Goal: Task Accomplishment & Management: Manage account settings

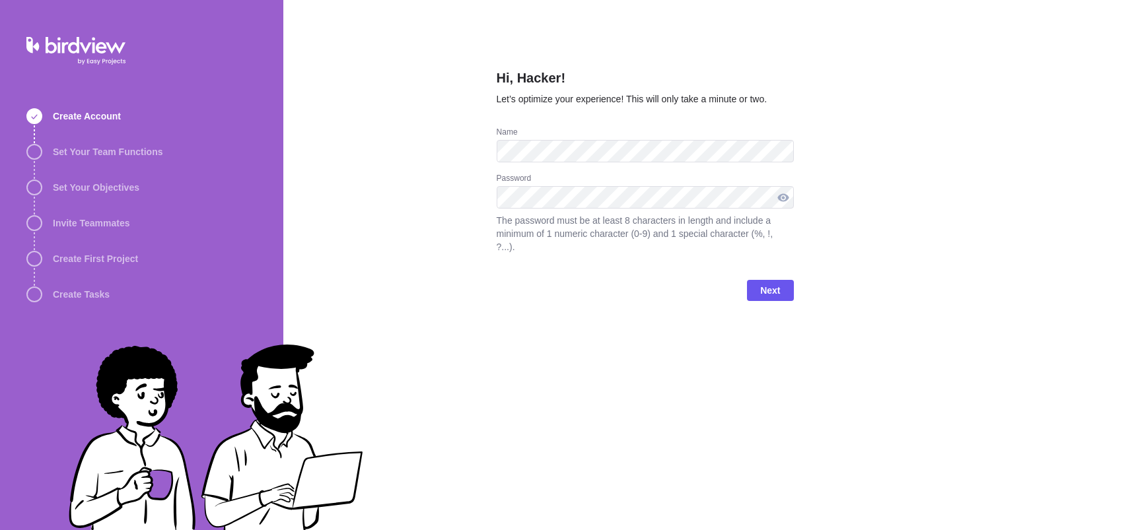
click at [781, 199] on div at bounding box center [783, 197] width 21 height 22
click at [776, 293] on span "Next" at bounding box center [770, 291] width 20 height 16
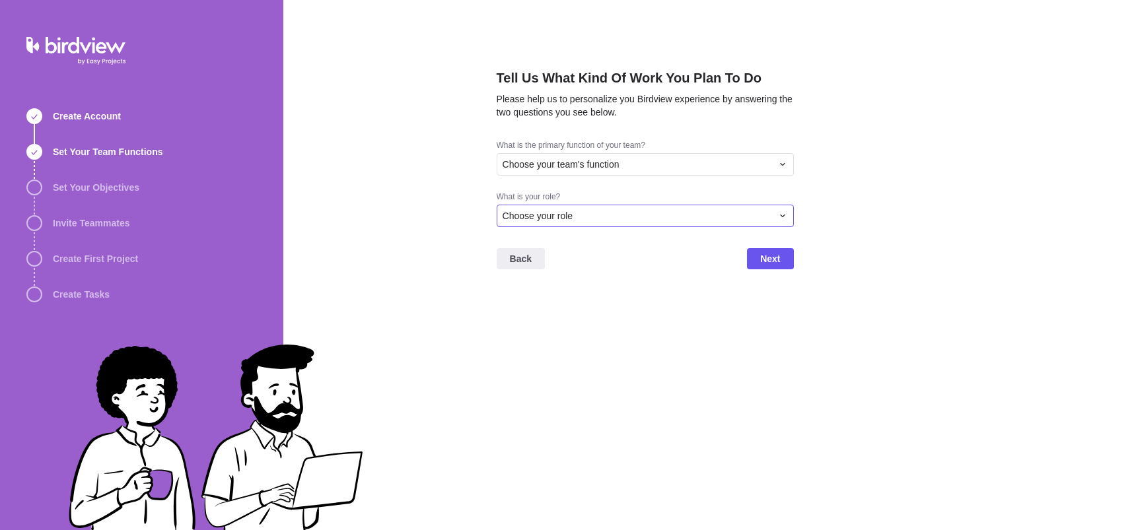
click at [711, 217] on div "Choose your role" at bounding box center [637, 215] width 269 height 13
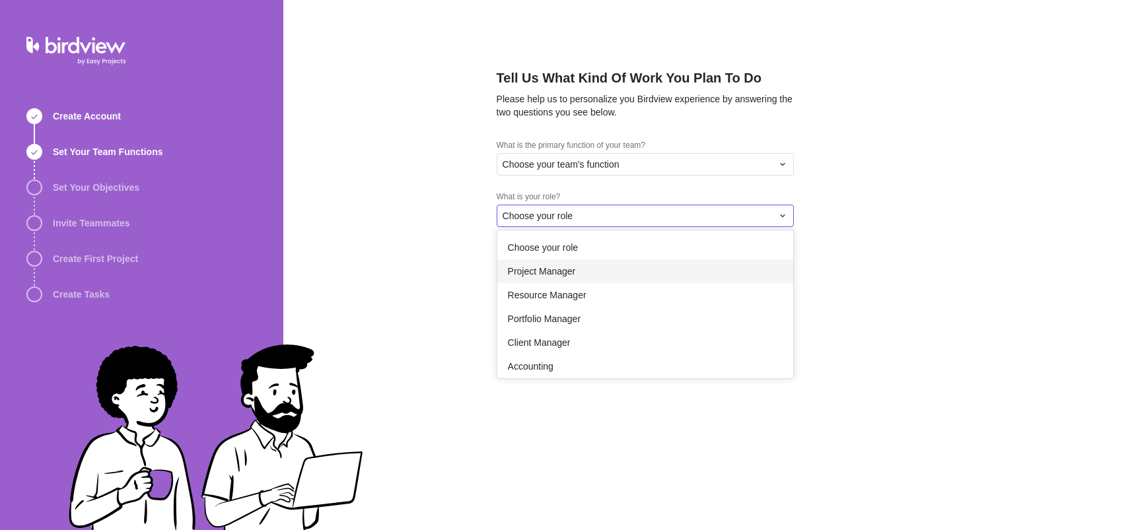
click at [633, 271] on div "Project Manager" at bounding box center [645, 272] width 296 height 24
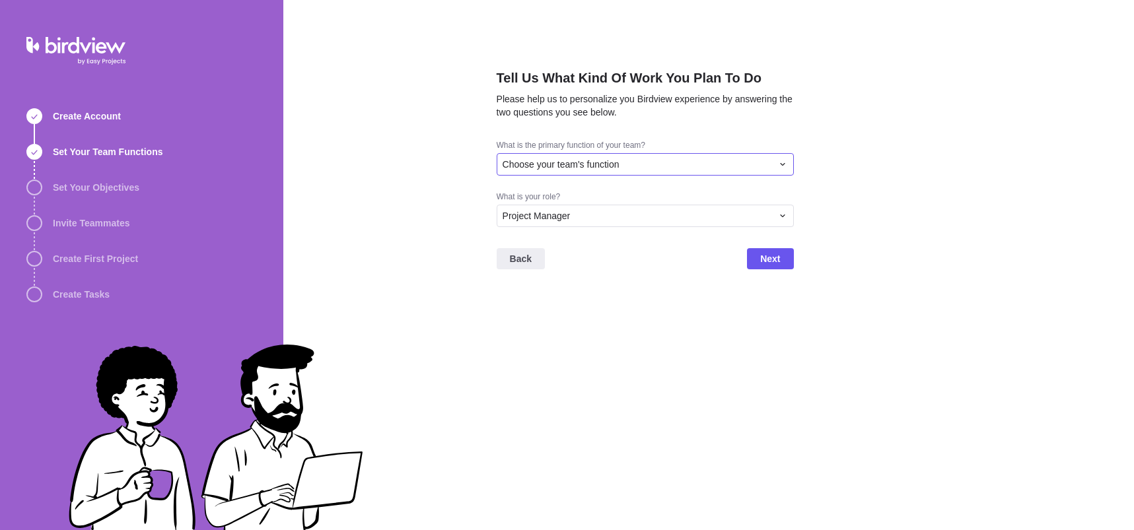
click at [615, 155] on div "Choose your team's function" at bounding box center [645, 164] width 297 height 22
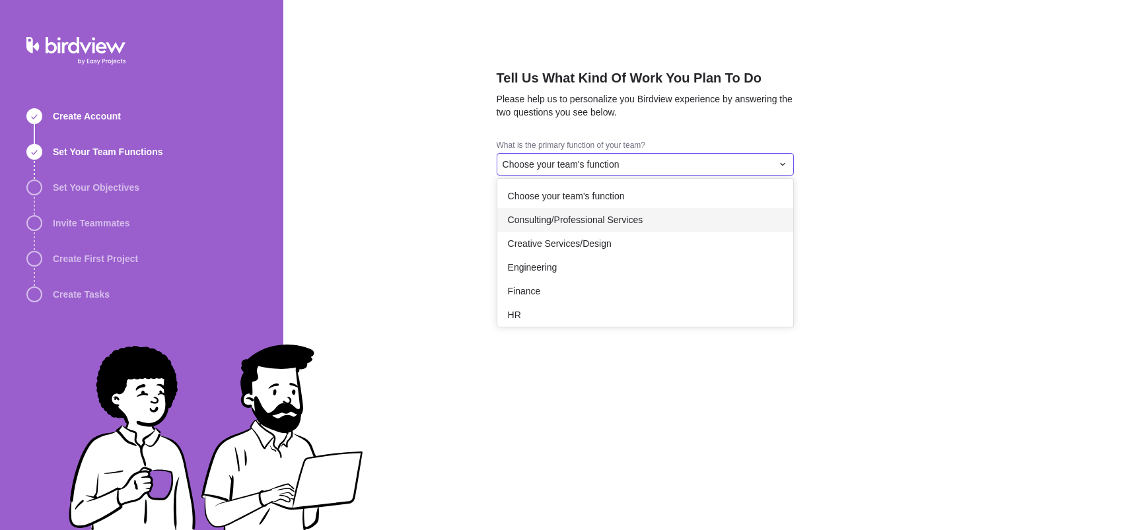
click at [574, 220] on span "Consulting/Professional Services" at bounding box center [575, 219] width 135 height 13
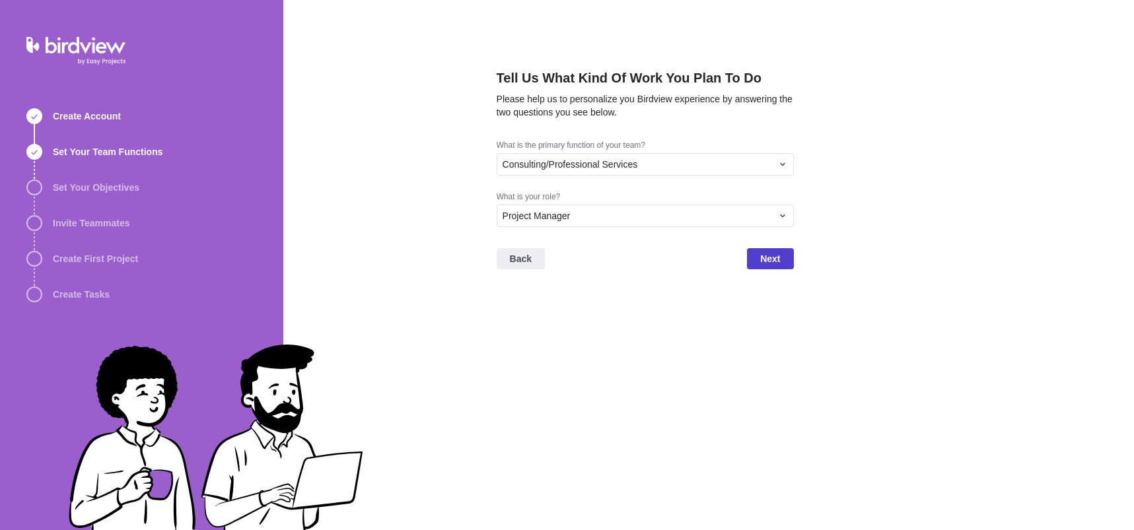
click at [775, 263] on span "Next" at bounding box center [770, 259] width 20 height 16
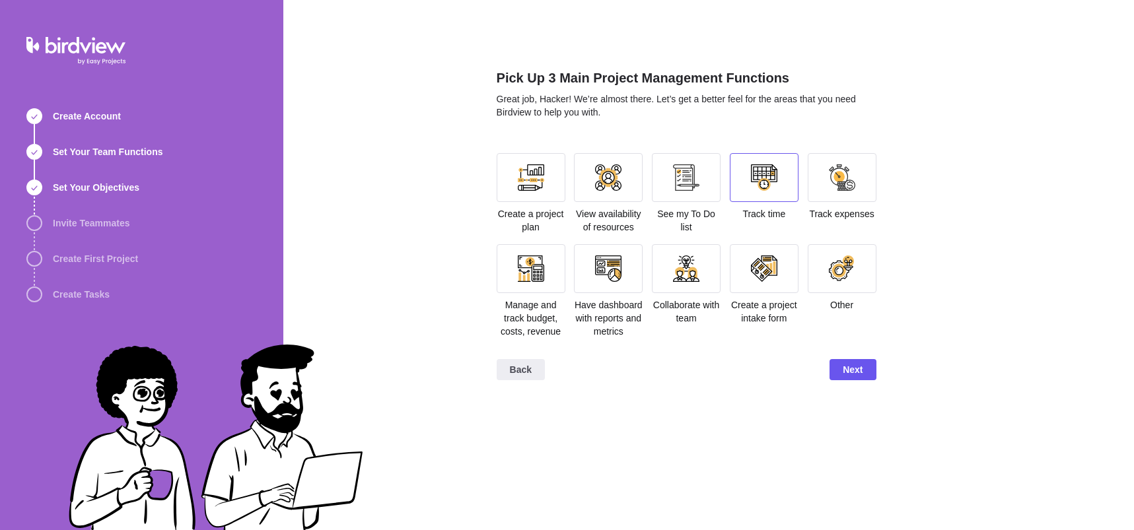
click at [763, 172] on div at bounding box center [764, 177] width 26 height 26
click at [855, 374] on span "Next" at bounding box center [853, 370] width 20 height 16
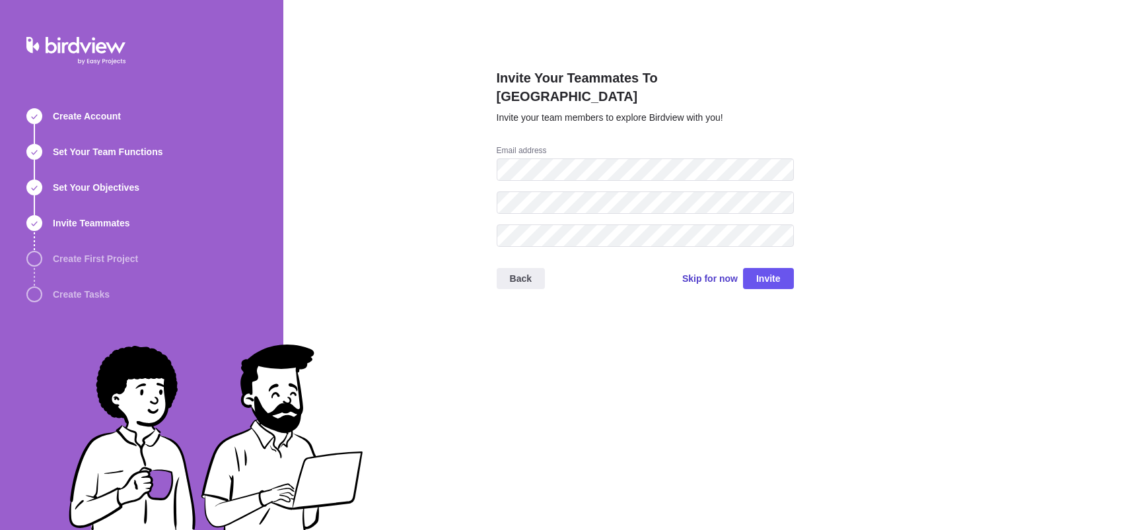
click at [714, 272] on span "Skip for now" at bounding box center [709, 278] width 55 height 13
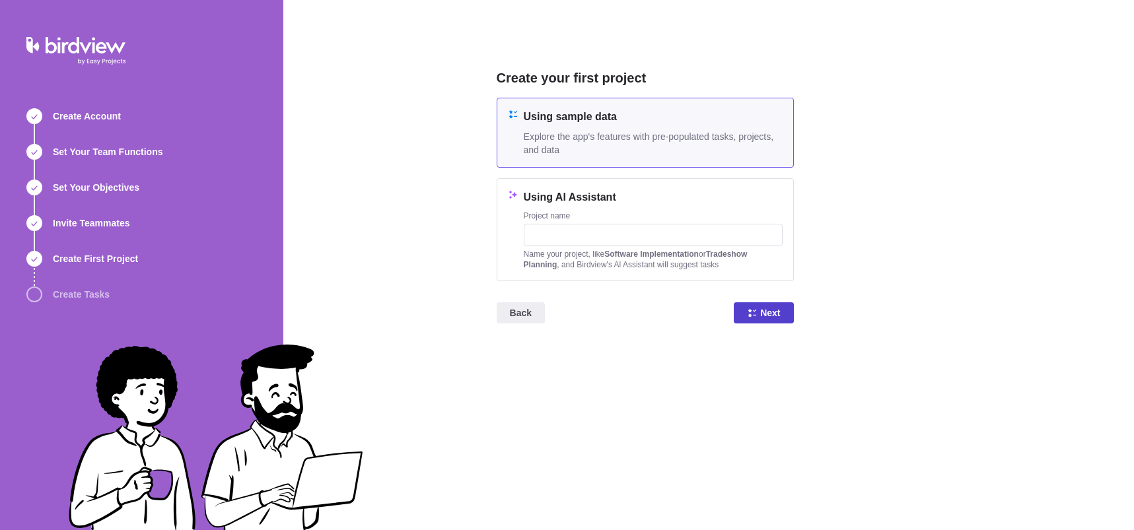
click at [762, 313] on span "Next" at bounding box center [770, 313] width 20 height 16
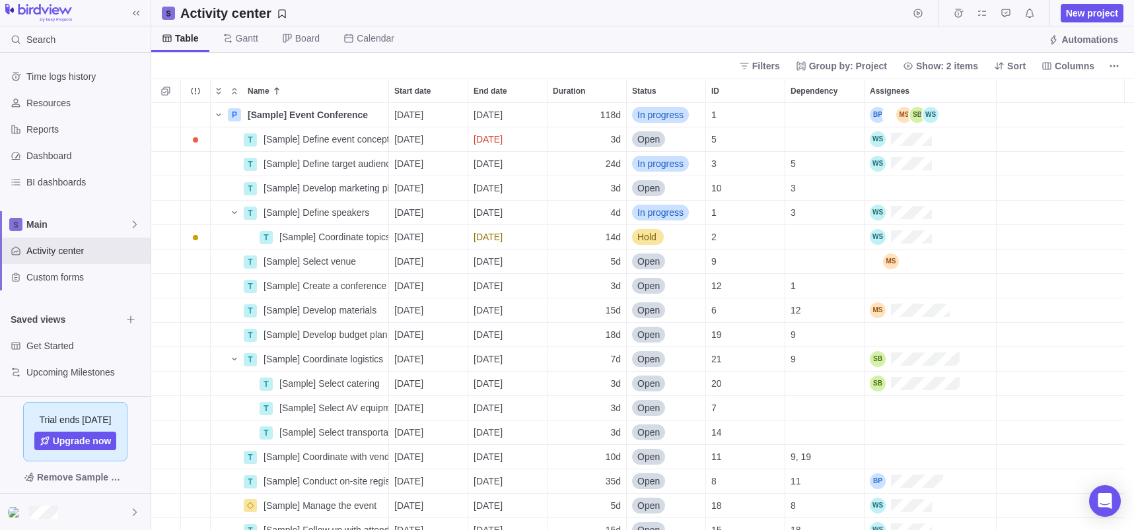
scroll to position [417, 973]
click at [70, 514] on div at bounding box center [75, 512] width 151 height 36
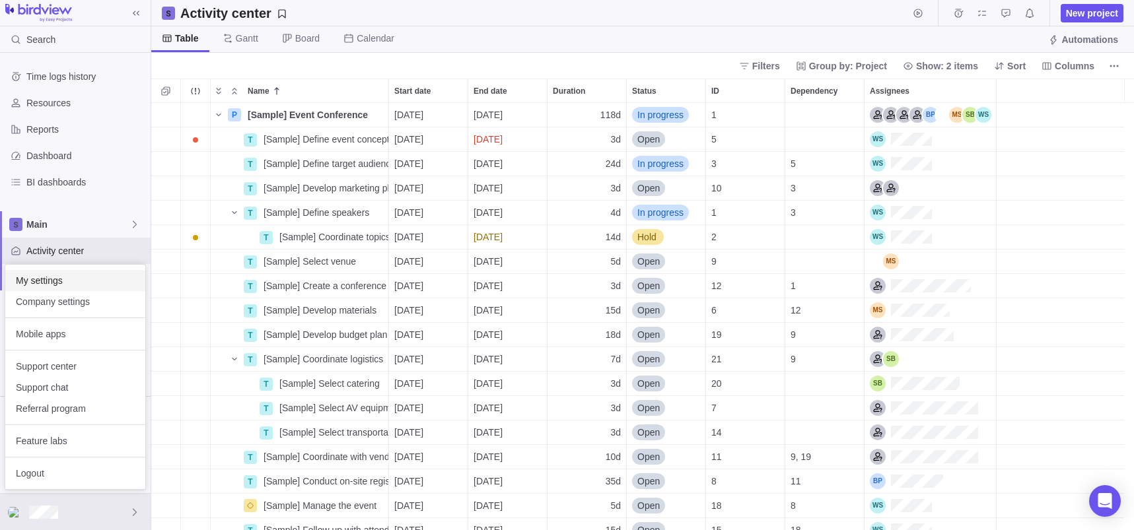
click at [69, 283] on span "My settings" at bounding box center [75, 280] width 119 height 13
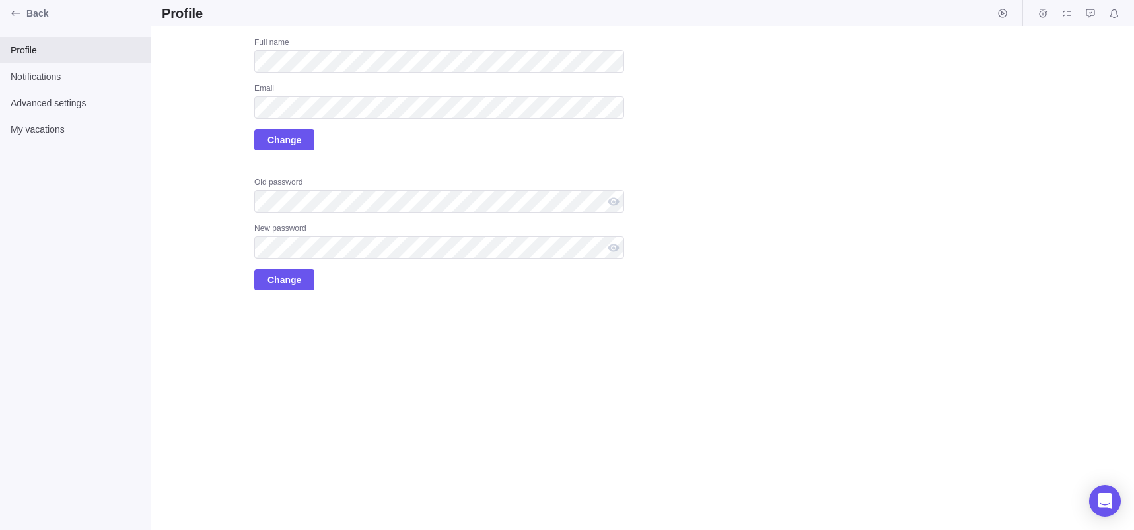
click at [84, 244] on div "Profile Notifications Advanced settings My vacations" at bounding box center [75, 278] width 151 height 504
click at [196, 68] on label "Upload" at bounding box center [195, 70] width 66 height 66
click at [0, 0] on input "Upload" at bounding box center [0, 0] width 0 height 0
click at [83, 181] on div "Profile Notifications Advanced settings My vacations" at bounding box center [75, 278] width 151 height 504
click at [126, 203] on div "Profile Notifications Advanced settings My vacations" at bounding box center [75, 278] width 151 height 504
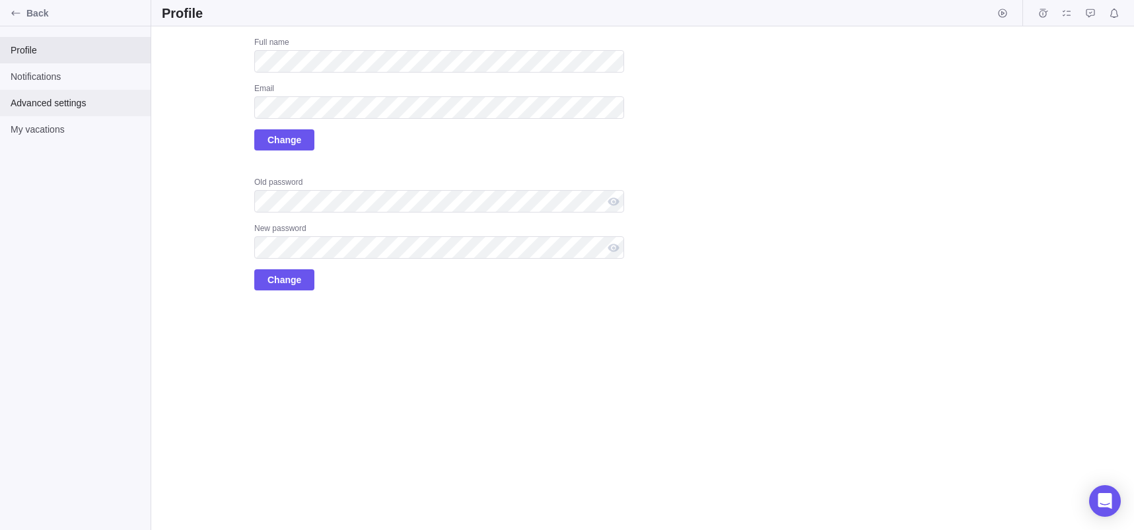
click at [61, 106] on span "Advanced settings" at bounding box center [75, 102] width 129 height 13
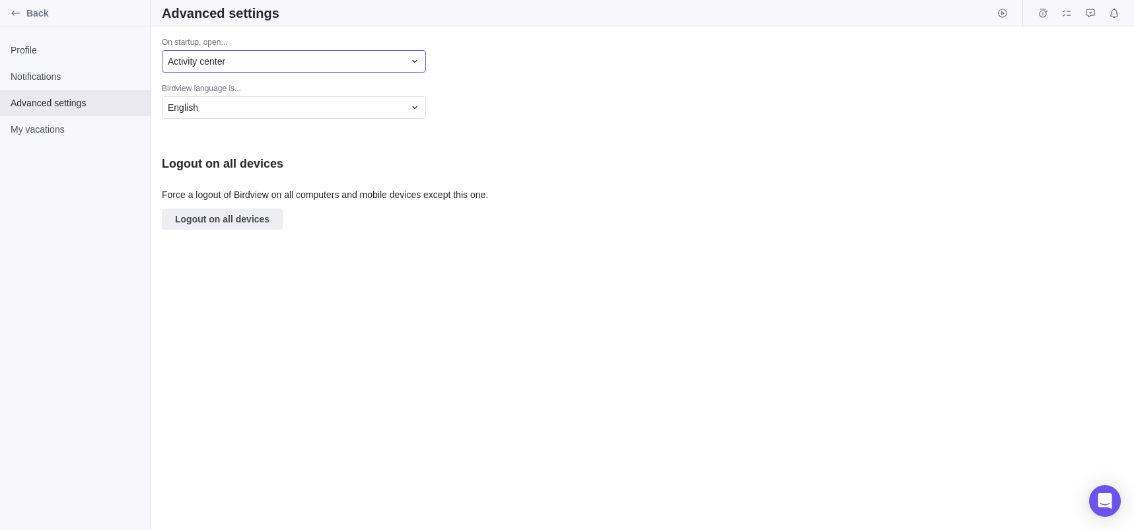
click at [405, 58] on div "Activity center" at bounding box center [294, 61] width 264 height 22
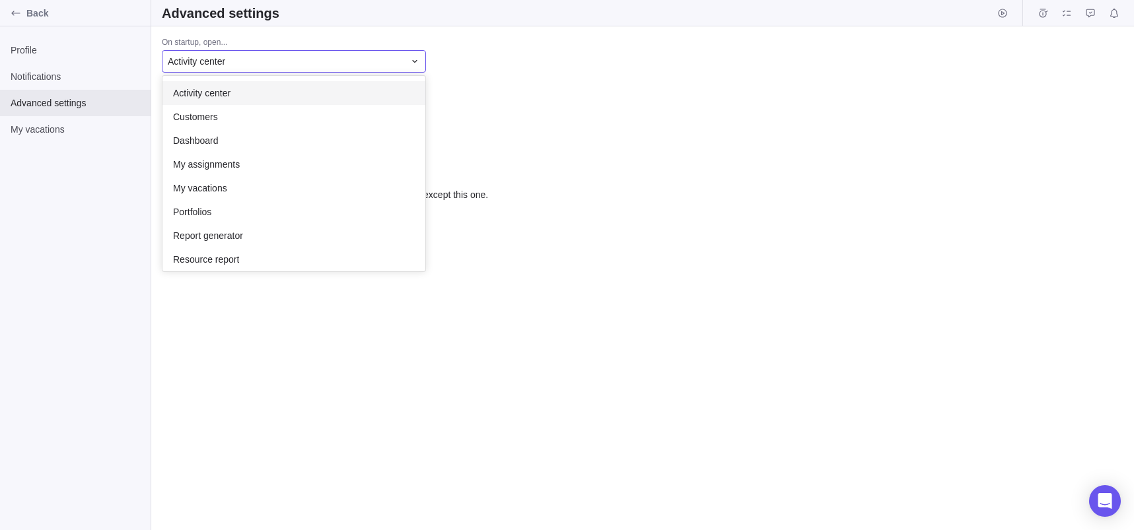
scroll to position [186, 253]
click at [120, 364] on body "Back Profile Notifications Advanced settings My vacations Advanced settings On …" at bounding box center [567, 265] width 1134 height 530
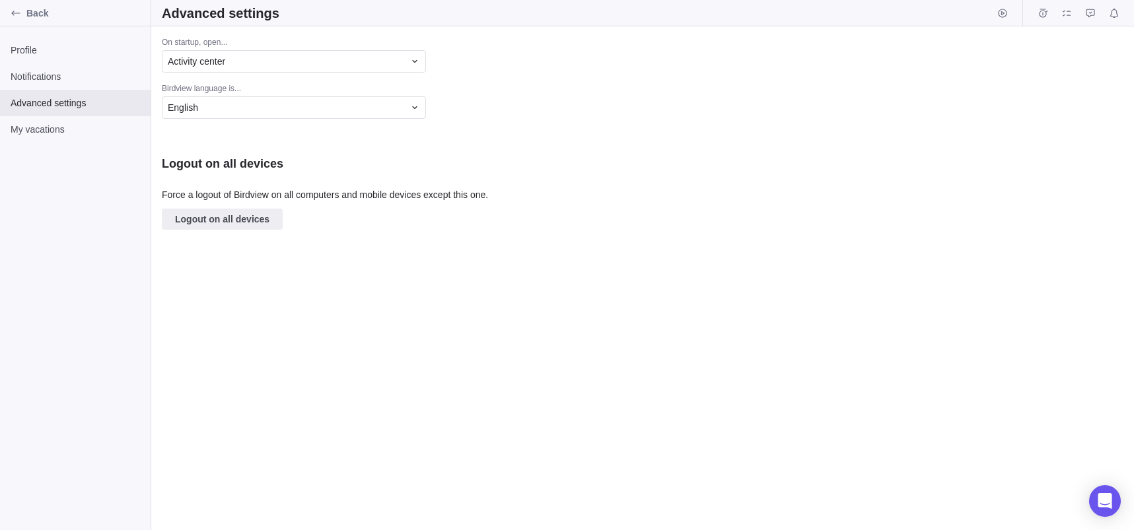
click at [79, 333] on div "Profile Notifications Advanced settings My vacations" at bounding box center [75, 278] width 151 height 504
click at [53, 47] on span "Profile" at bounding box center [75, 50] width 129 height 13
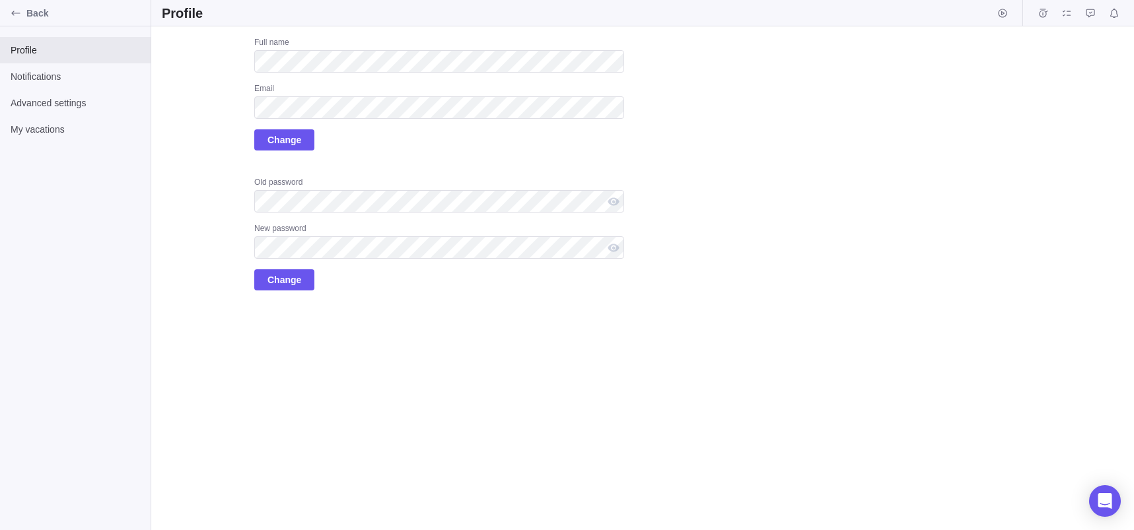
click at [65, 283] on div "Profile Notifications Advanced settings My vacations" at bounding box center [75, 278] width 151 height 504
click at [190, 59] on label "Upload" at bounding box center [195, 70] width 66 height 66
click at [0, 0] on input "Upload" at bounding box center [0, 0] width 0 height 0
click at [26, 323] on div "Profile Notifications Advanced settings My vacations" at bounding box center [75, 278] width 151 height 504
click at [96, 310] on div "Profile Notifications Advanced settings My vacations" at bounding box center [75, 278] width 151 height 504
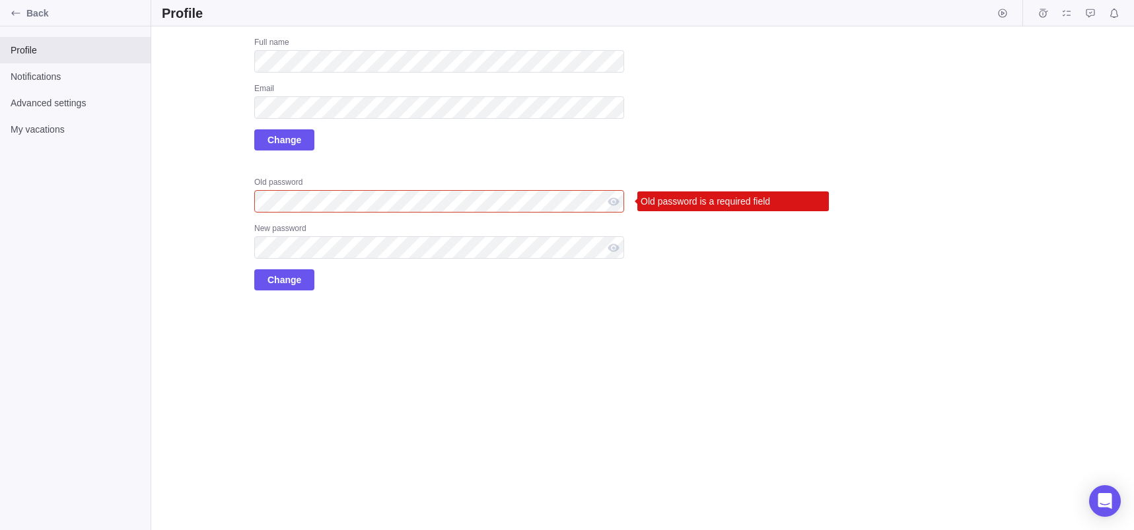
click at [84, 316] on div "Profile Notifications Advanced settings My vacations" at bounding box center [75, 278] width 151 height 504
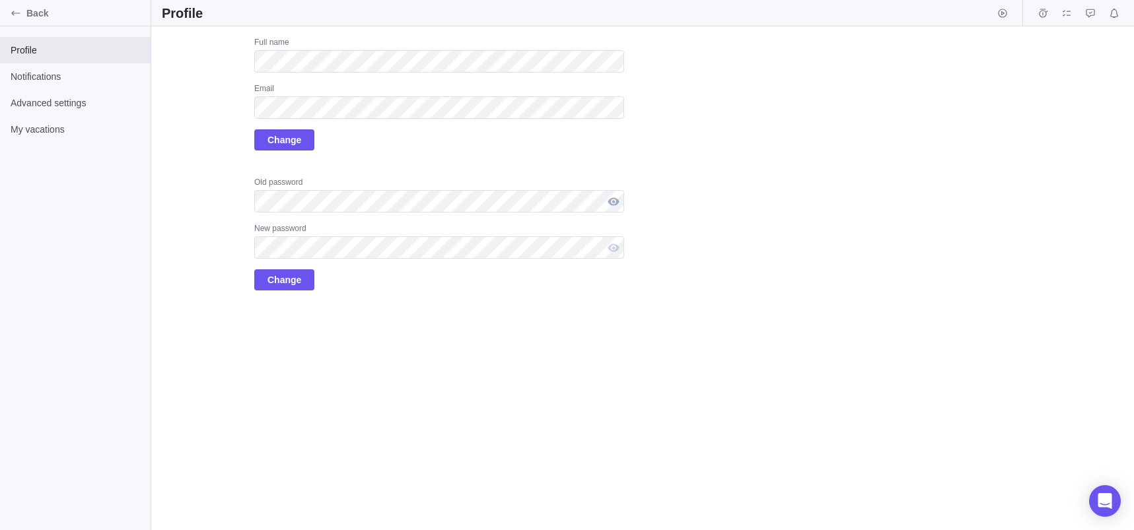
click at [614, 201] on div at bounding box center [613, 201] width 21 height 22
click at [290, 279] on span "Change" at bounding box center [284, 280] width 34 height 16
click at [100, 305] on div "Profile Notifications Advanced settings My vacations" at bounding box center [75, 278] width 151 height 504
click at [190, 72] on label "Upload" at bounding box center [195, 70] width 66 height 66
click at [0, 0] on input "Upload" at bounding box center [0, 0] width 0 height 0
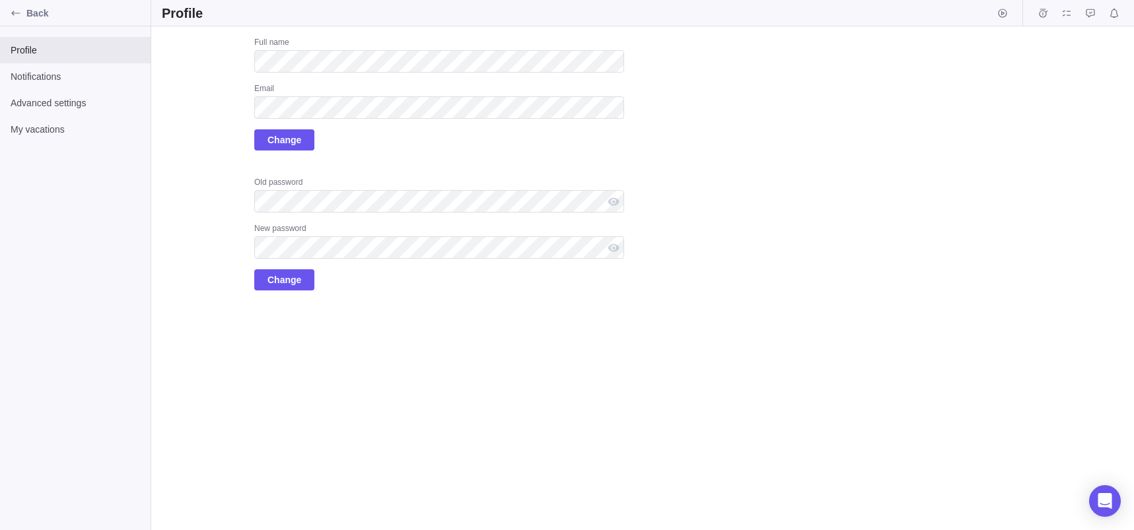
drag, startPoint x: 201, startPoint y: 66, endPoint x: 164, endPoint y: 168, distance: 109.1
click at [164, 168] on div "Upload Full name Email Change Old password New password Change" at bounding box center [393, 164] width 462 height 254
click at [196, 78] on label "Upload" at bounding box center [195, 70] width 66 height 66
click at [0, 0] on input "Upload" at bounding box center [0, 0] width 0 height 0
click at [112, 331] on div "Profile Notifications Advanced settings My vacations" at bounding box center [75, 278] width 151 height 504
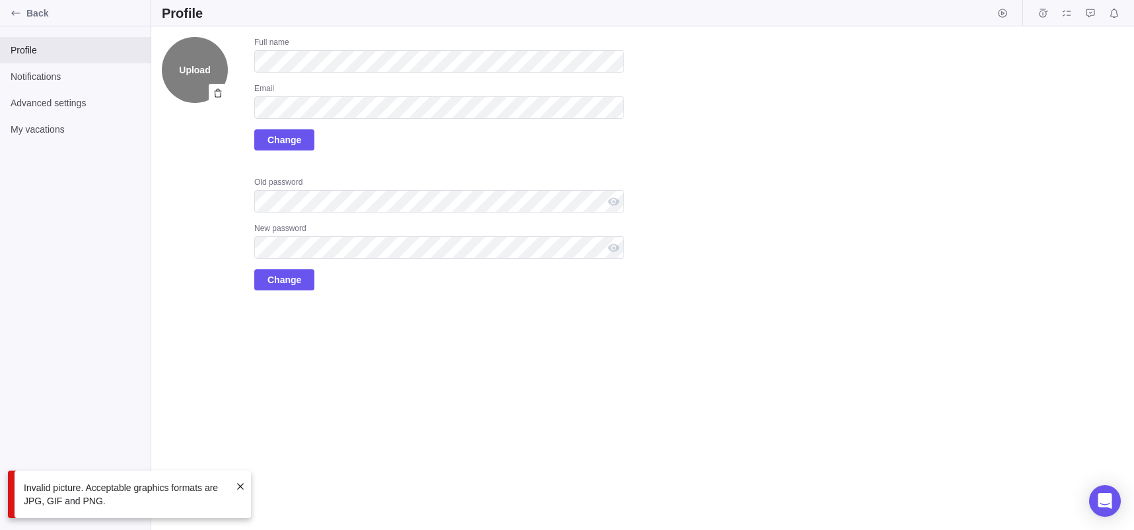
click at [219, 67] on label "Upload" at bounding box center [195, 70] width 66 height 66
click at [0, 0] on input "Upload" at bounding box center [0, 0] width 0 height 0
click at [220, 92] on icon at bounding box center [218, 93] width 11 height 11
click at [189, 90] on label "Upload" at bounding box center [195, 70] width 66 height 66
click at [0, 0] on input "Upload" at bounding box center [0, 0] width 0 height 0
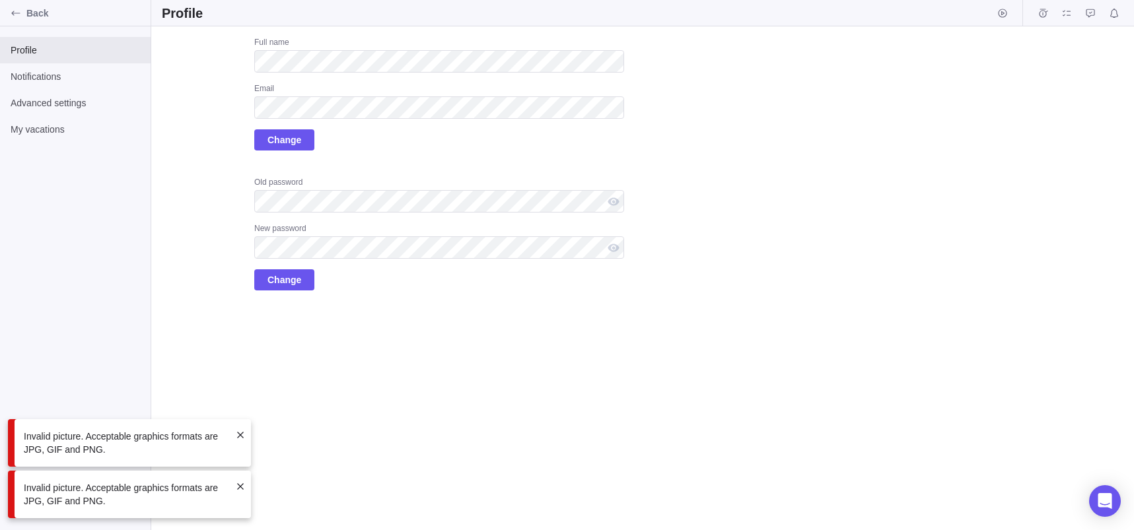
click at [87, 362] on div "Profile Notifications Advanced settings My vacations" at bounding box center [75, 278] width 151 height 504
click at [202, 76] on label "Upload" at bounding box center [195, 70] width 66 height 66
click at [0, 0] on input "Upload" at bounding box center [0, 0] width 0 height 0
click at [90, 331] on div "Profile Notifications Advanced settings My vacations" at bounding box center [75, 278] width 151 height 504
drag, startPoint x: 198, startPoint y: 69, endPoint x: 180, endPoint y: 65, distance: 19.1
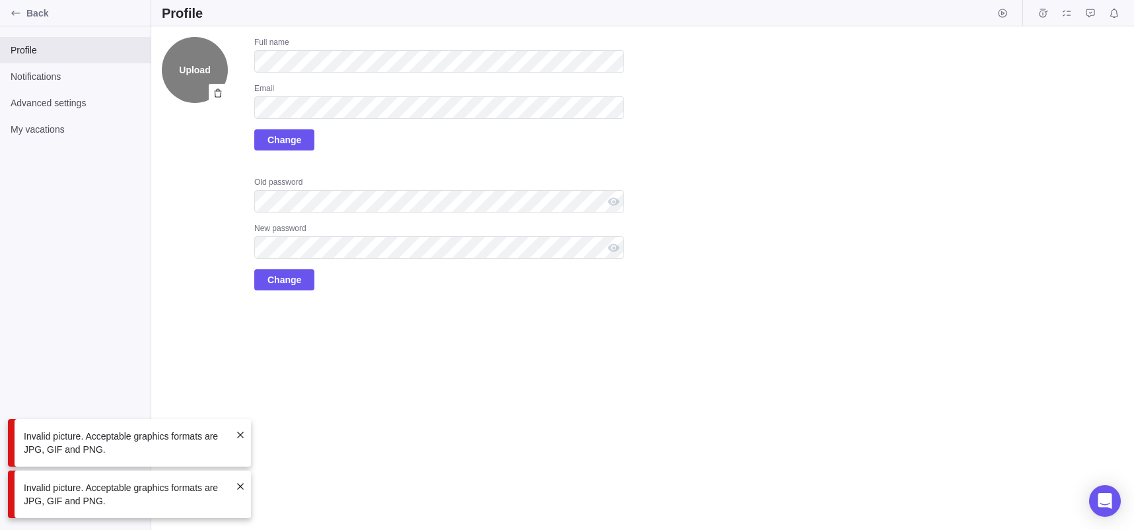
click at [180, 65] on label "Upload" at bounding box center [195, 70] width 66 height 66
click at [0, 0] on input "Upload" at bounding box center [0, 0] width 0 height 0
click at [72, 310] on div "Profile Notifications Advanced settings My vacations" at bounding box center [75, 278] width 151 height 504
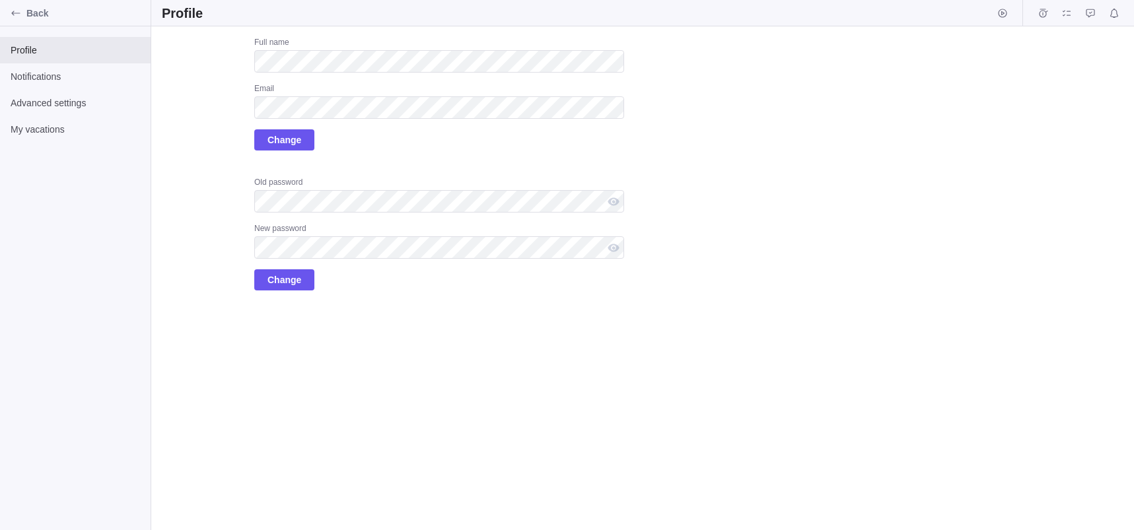
click at [191, 349] on div "Upload Full name Email Change Old password New password Change" at bounding box center [642, 278] width 983 height 504
click at [197, 324] on div "Upload Full name Email Change Old password New password Change" at bounding box center [642, 278] width 983 height 504
click at [87, 333] on div "Profile Notifications Advanced settings My vacations" at bounding box center [75, 278] width 151 height 504
drag, startPoint x: 193, startPoint y: 83, endPoint x: 155, endPoint y: 233, distance: 155.2
click at [155, 233] on div "Upload Full name Email Change Old password New password Change" at bounding box center [642, 278] width 983 height 504
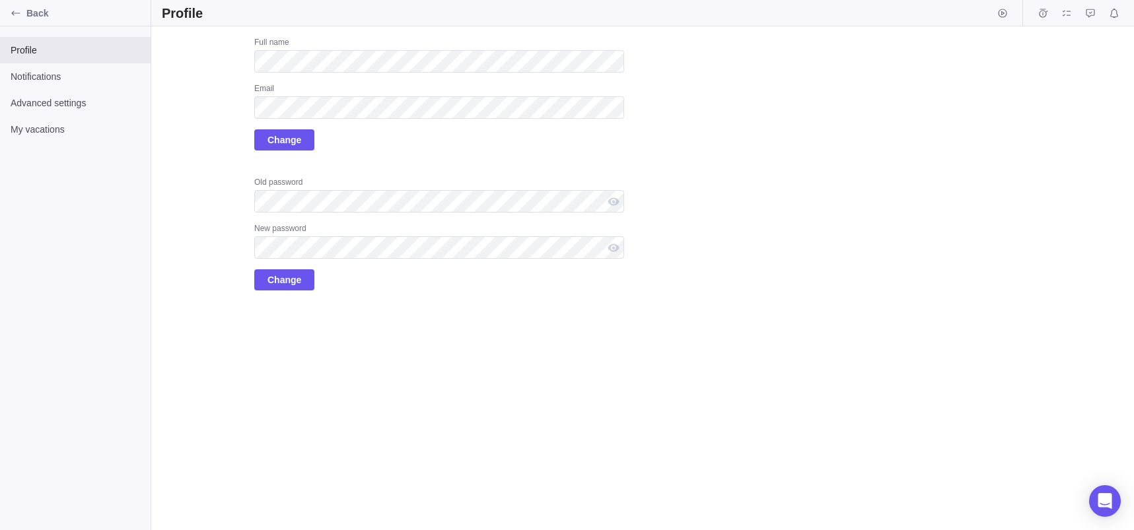
click at [866, 245] on div "Upload Full name Email Change Old password New password Change" at bounding box center [642, 278] width 983 height 504
click at [571, 366] on div "Upload Full name Email Change Old password New password Change" at bounding box center [642, 278] width 983 height 504
click at [77, 290] on div "Profile Notifications Advanced settings My vacations" at bounding box center [75, 278] width 151 height 504
click at [289, 133] on span "Change" at bounding box center [284, 140] width 34 height 16
click at [61, 407] on div "Profile Notifications Advanced settings My vacations" at bounding box center [75, 278] width 151 height 504
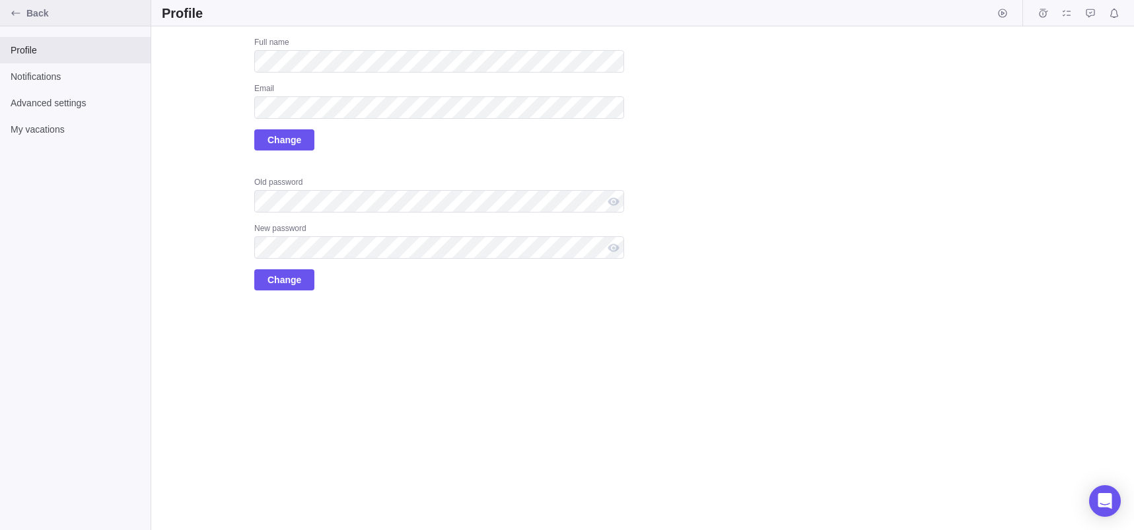
click at [13, 18] on icon "Back" at bounding box center [16, 13] width 11 height 11
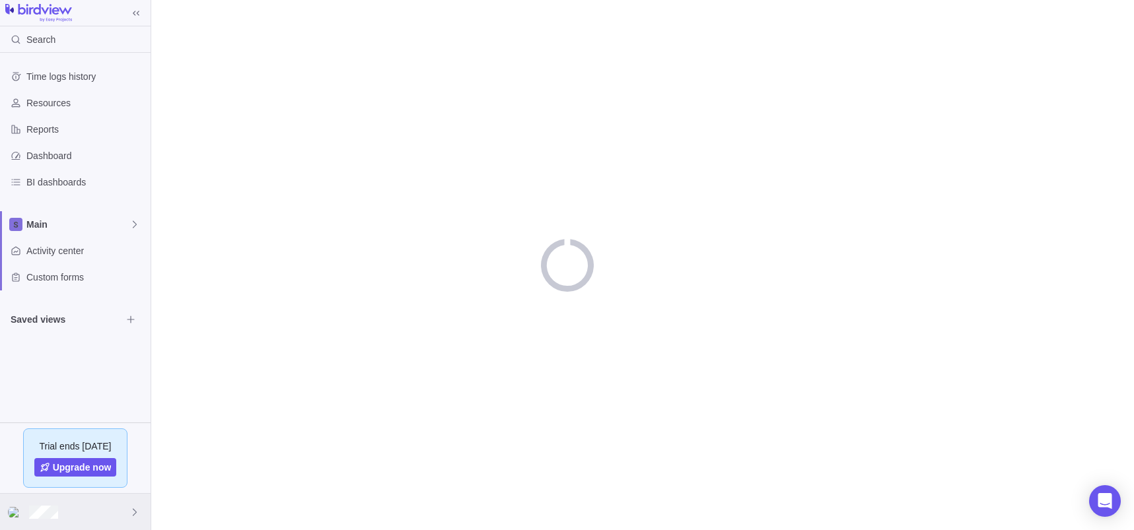
click at [108, 515] on div at bounding box center [75, 512] width 151 height 36
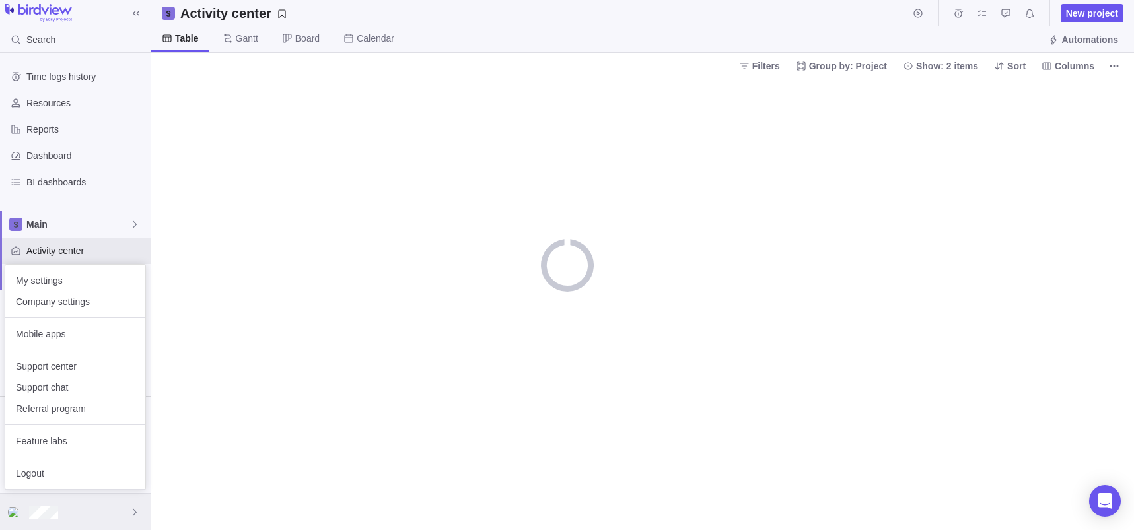
click at [133, 511] on icon at bounding box center [134, 512] width 11 height 11
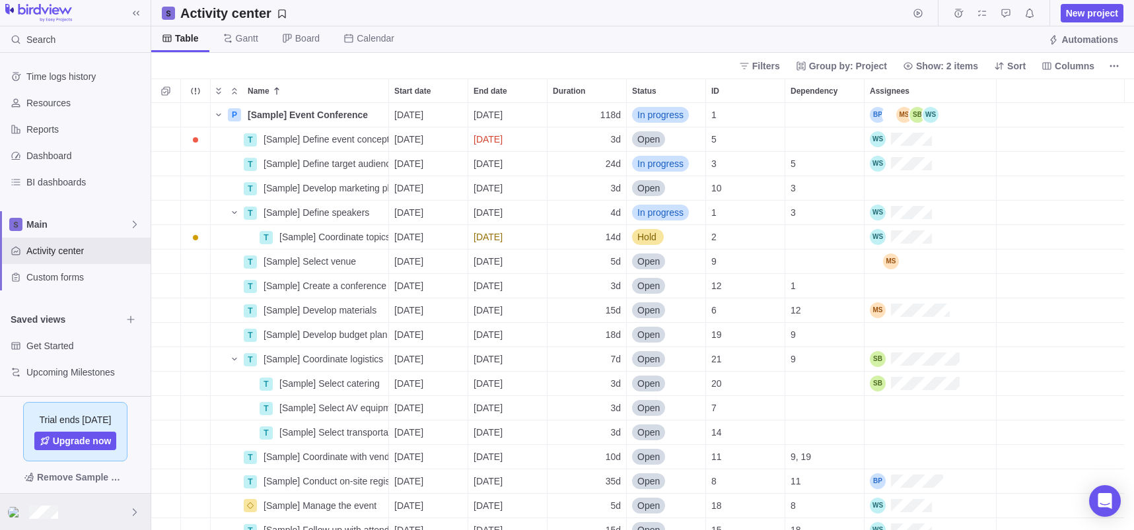
scroll to position [417, 973]
click at [131, 515] on icon at bounding box center [134, 512] width 11 height 11
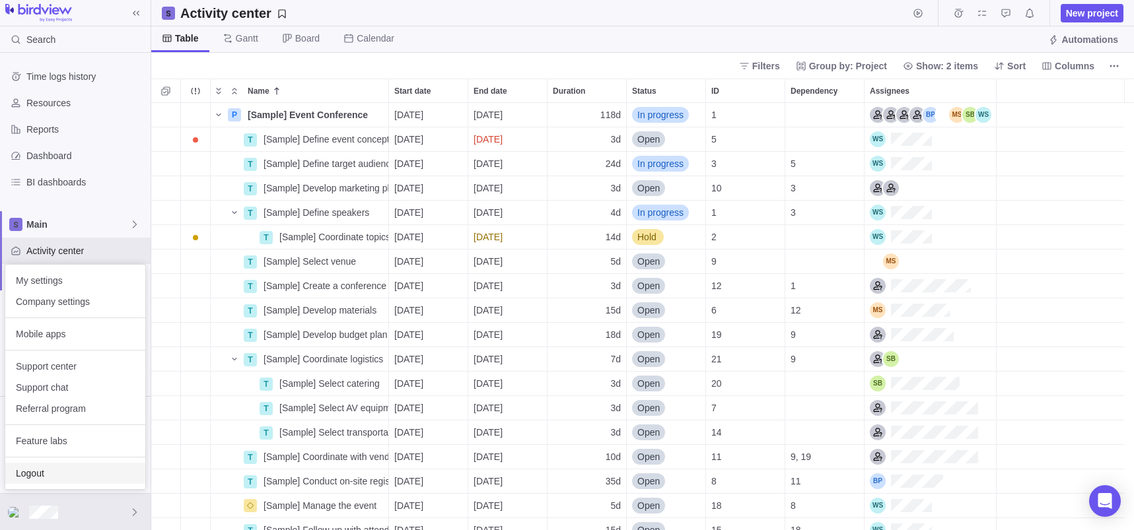
click at [53, 478] on span "Logout" at bounding box center [75, 473] width 119 height 13
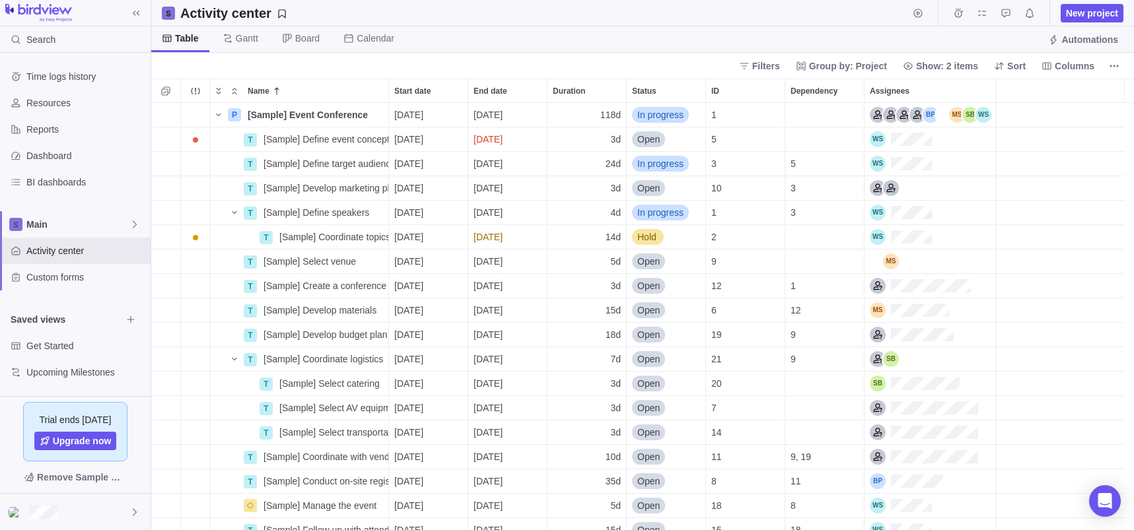
scroll to position [417, 973]
click at [68, 516] on div at bounding box center [75, 512] width 151 height 36
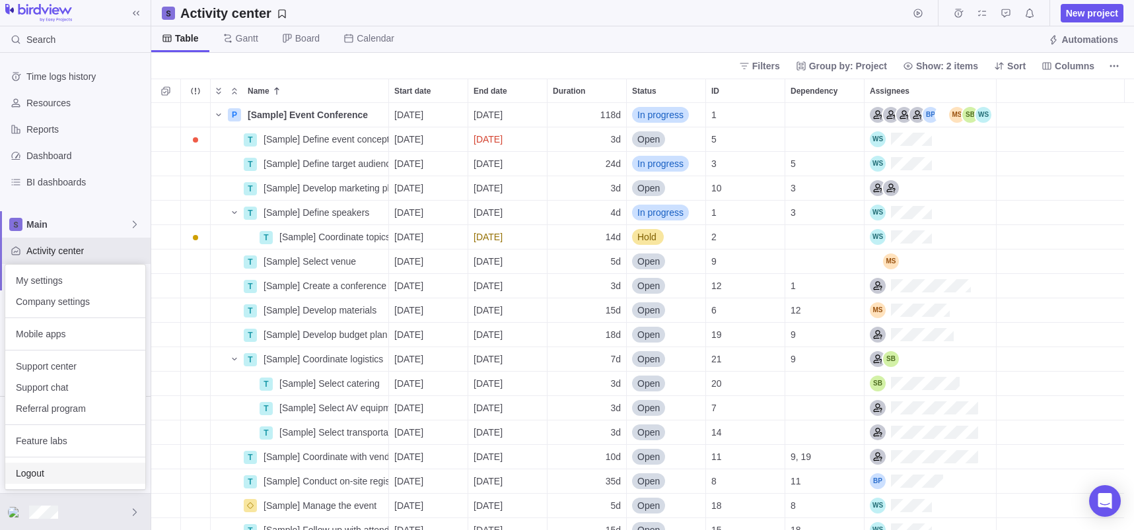
click at [66, 471] on span "Logout" at bounding box center [75, 473] width 119 height 13
